Goal: Task Accomplishment & Management: Use online tool/utility

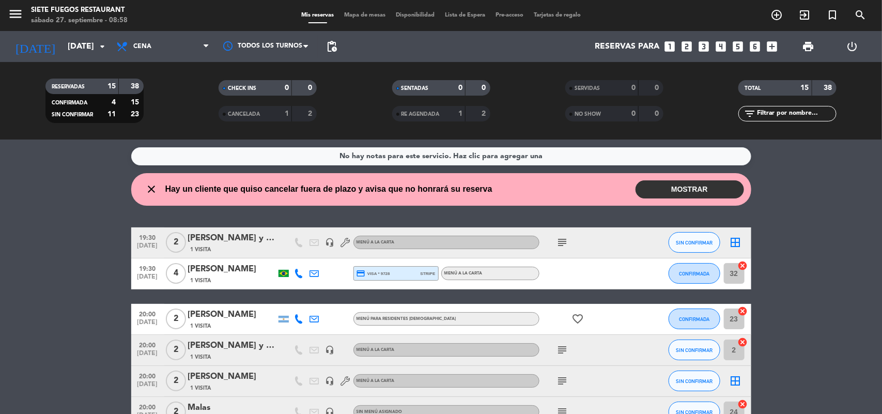
click at [703, 189] on button "MOSTRAR" at bounding box center [690, 189] width 109 height 18
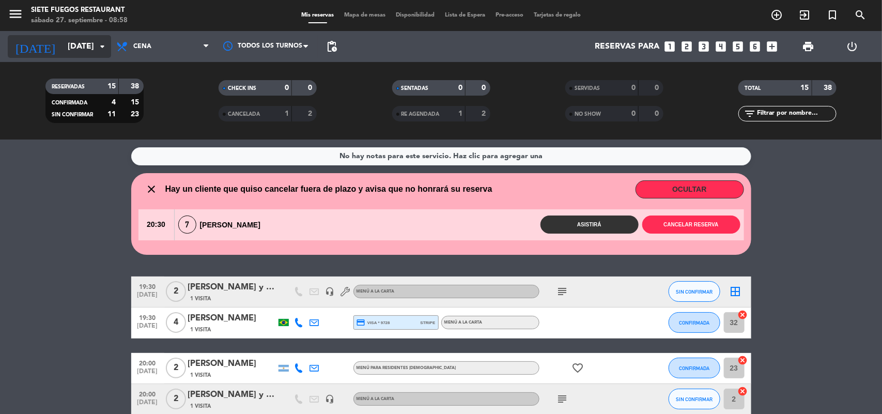
click at [71, 42] on input "[DATE]" at bounding box center [117, 47] width 109 height 20
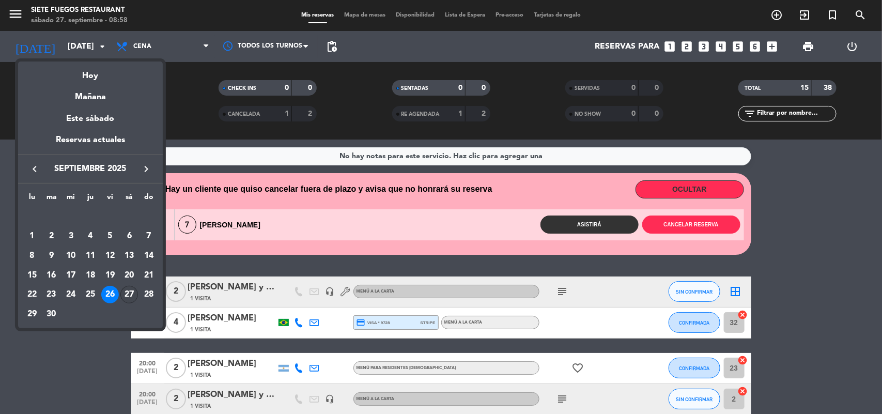
click at [126, 290] on div "27" at bounding box center [129, 295] width 18 height 18
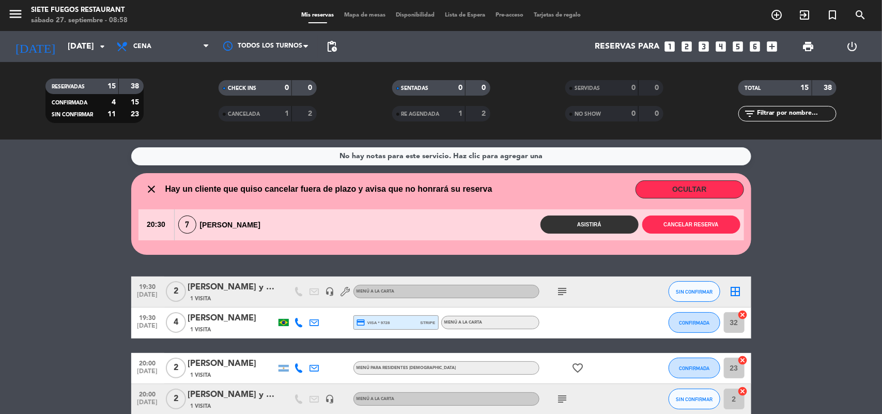
type input "[DATE]"
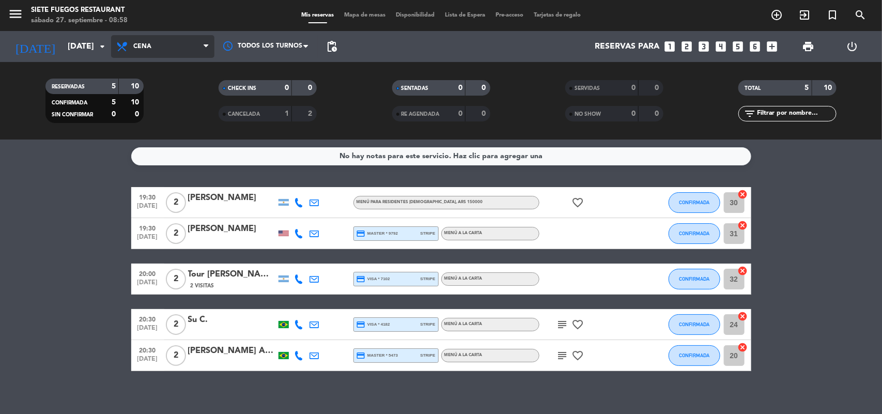
click at [161, 45] on span "Cena" at bounding box center [162, 46] width 103 height 23
click at [180, 85] on div "menu Siete Fuegos Restaurant [DATE] 27. septiembre - 08:58 Mis reservas Mapa de…" at bounding box center [441, 70] width 882 height 140
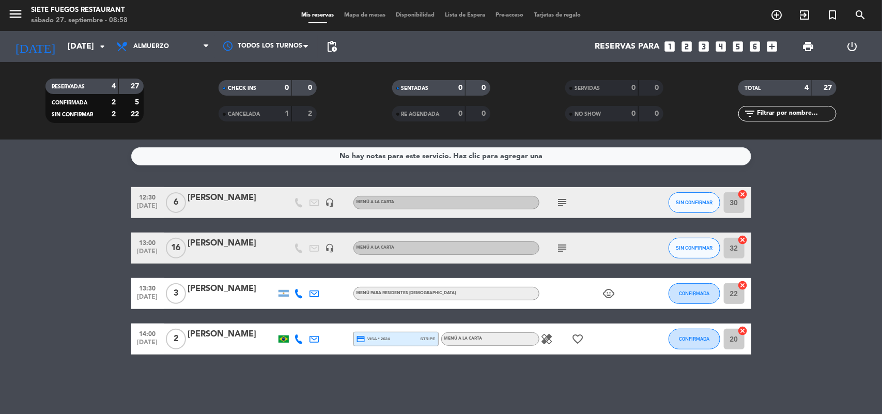
click at [561, 205] on icon "subject" at bounding box center [563, 202] width 12 height 12
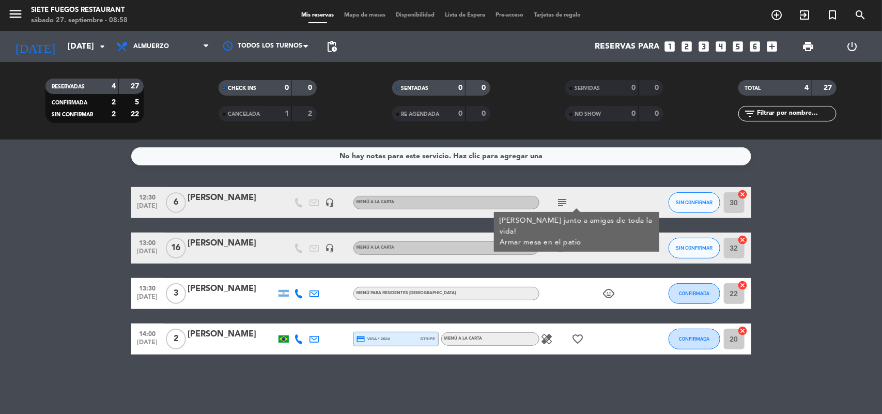
click at [563, 251] on icon "subject" at bounding box center [563, 248] width 12 height 12
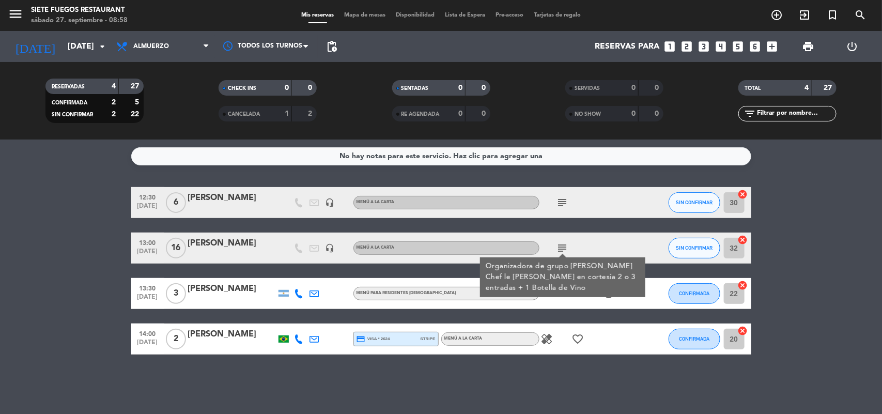
click at [566, 205] on icon "subject" at bounding box center [563, 202] width 12 height 12
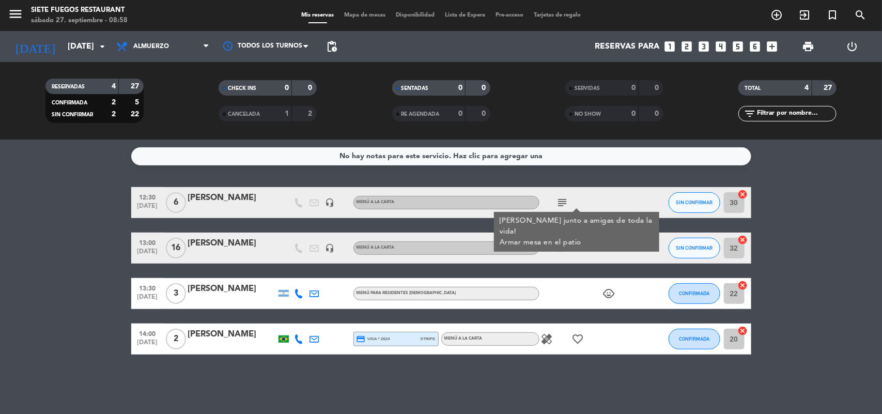
click at [564, 246] on icon "subject" at bounding box center [563, 248] width 12 height 12
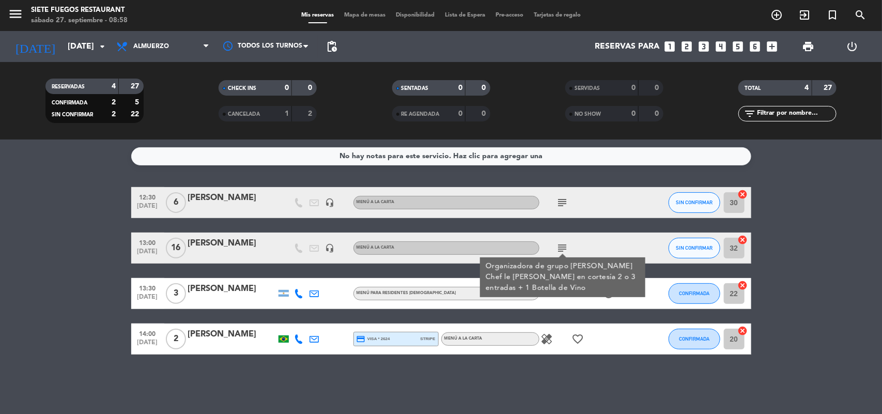
click at [562, 247] on icon "subject" at bounding box center [563, 248] width 12 height 12
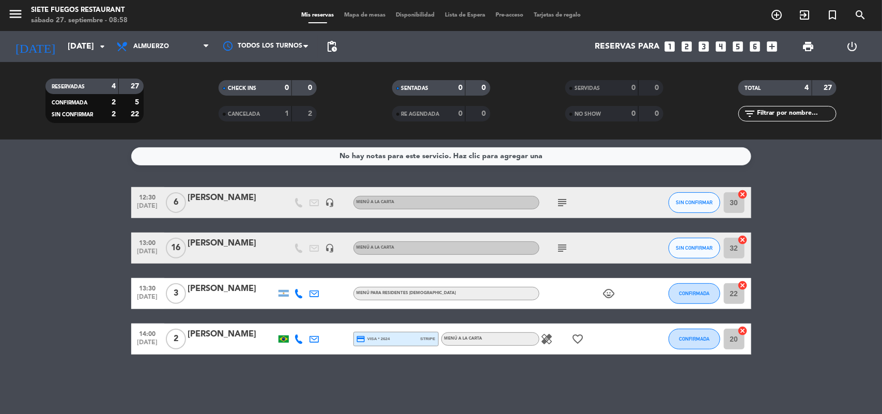
click at [611, 290] on icon "child_care" at bounding box center [609, 293] width 12 height 12
click at [574, 293] on div "child_care" at bounding box center [586, 293] width 93 height 30
click at [574, 339] on icon "favorite_border" at bounding box center [578, 339] width 12 height 12
click at [574, 340] on icon "favorite_border" at bounding box center [578, 339] width 12 height 12
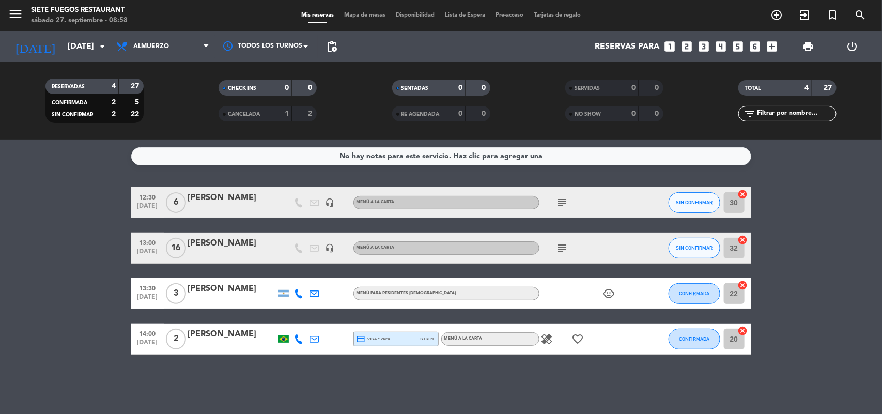
click at [577, 295] on div "child_care" at bounding box center [586, 293] width 93 height 30
click at [560, 254] on div "subject" at bounding box center [586, 248] width 93 height 30
click at [562, 246] on icon "subject" at bounding box center [563, 248] width 12 height 12
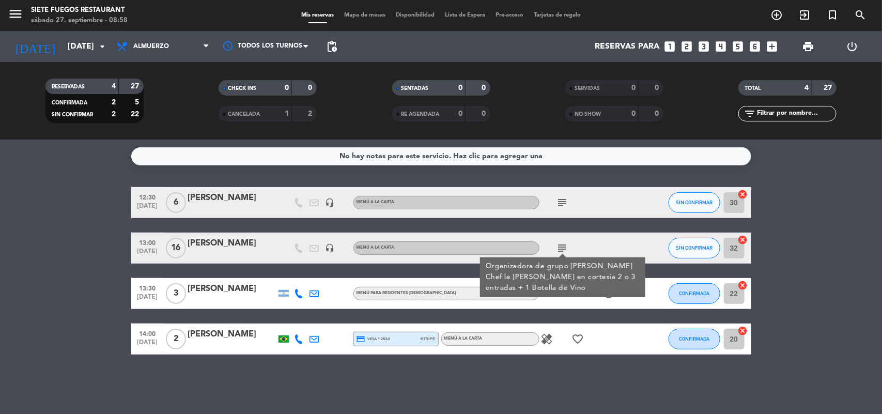
click at [575, 240] on div "subject Organizadora de grupo [PERSON_NAME] Chef le [PERSON_NAME] en cortesía 2…" at bounding box center [586, 248] width 93 height 30
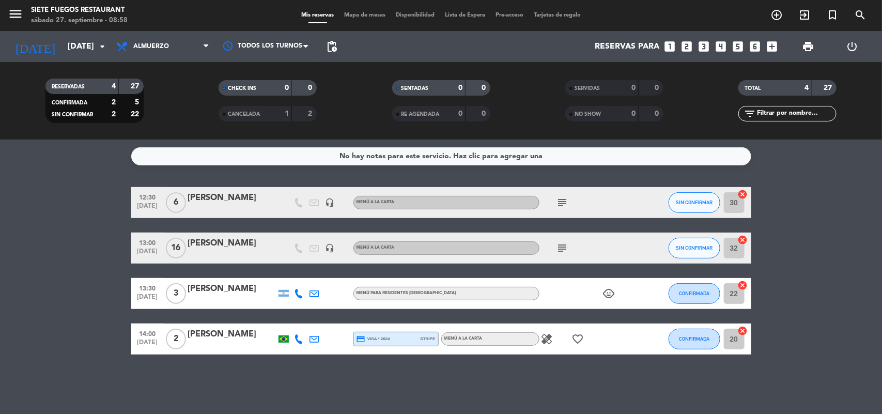
click at [565, 206] on icon "subject" at bounding box center [563, 202] width 12 height 12
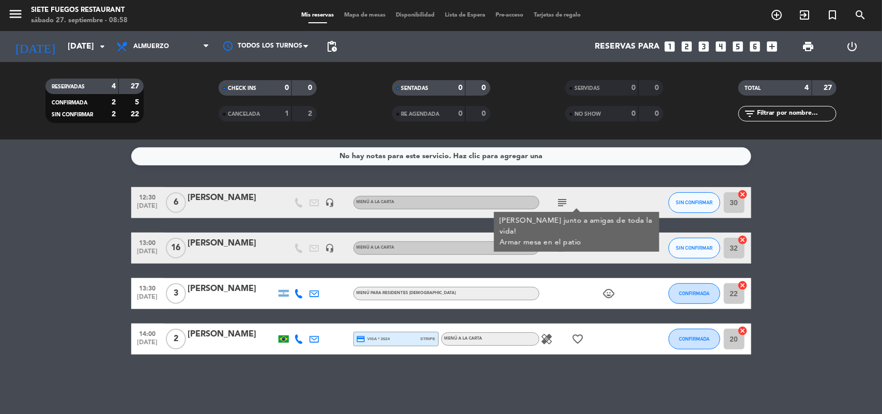
click at [577, 199] on div "subject [PERSON_NAME] junto a amigas de toda la vida! Armar mesa en el patio" at bounding box center [586, 202] width 93 height 30
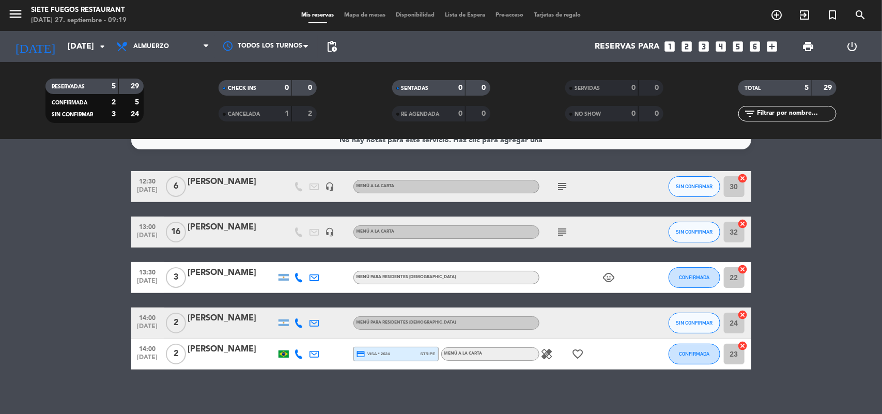
scroll to position [23, 0]
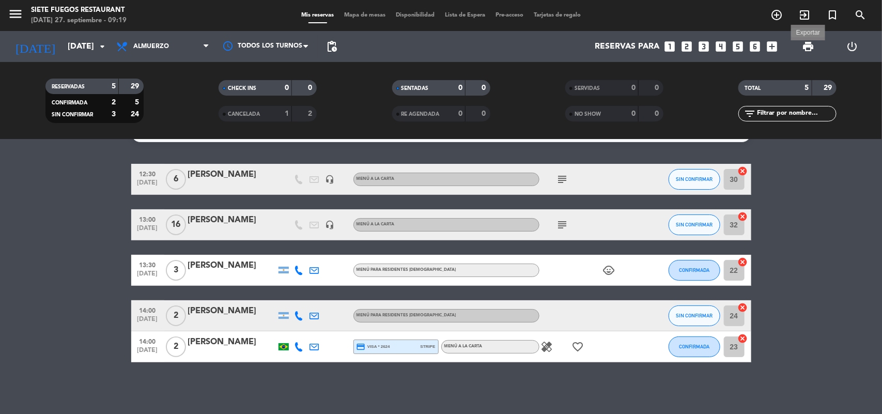
click at [810, 42] on span "print" at bounding box center [808, 46] width 12 height 12
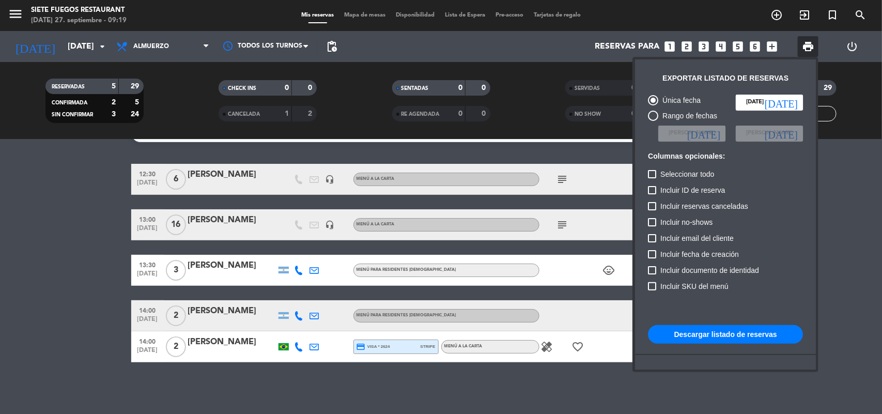
click at [740, 334] on button "Descargar listado de reservas" at bounding box center [725, 334] width 155 height 19
